Goal: Task Accomplishment & Management: Manage account settings

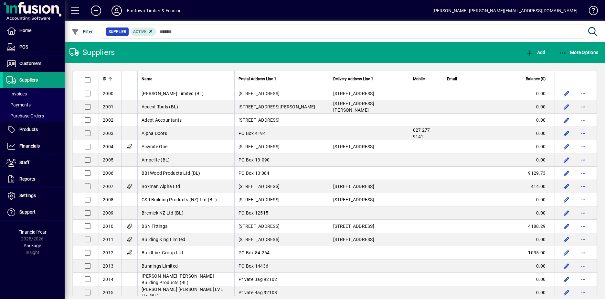
click at [114, 8] on icon at bounding box center [116, 10] width 13 height 10
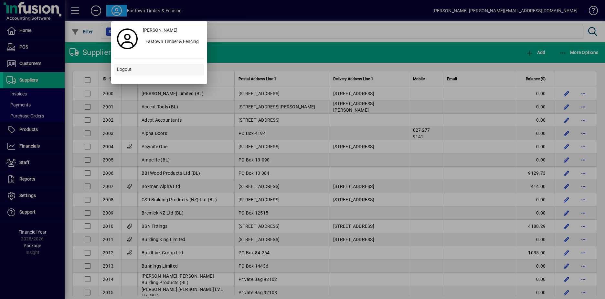
click at [121, 68] on span "Logout" at bounding box center [124, 69] width 15 height 7
